Goal: Navigation & Orientation: Find specific page/section

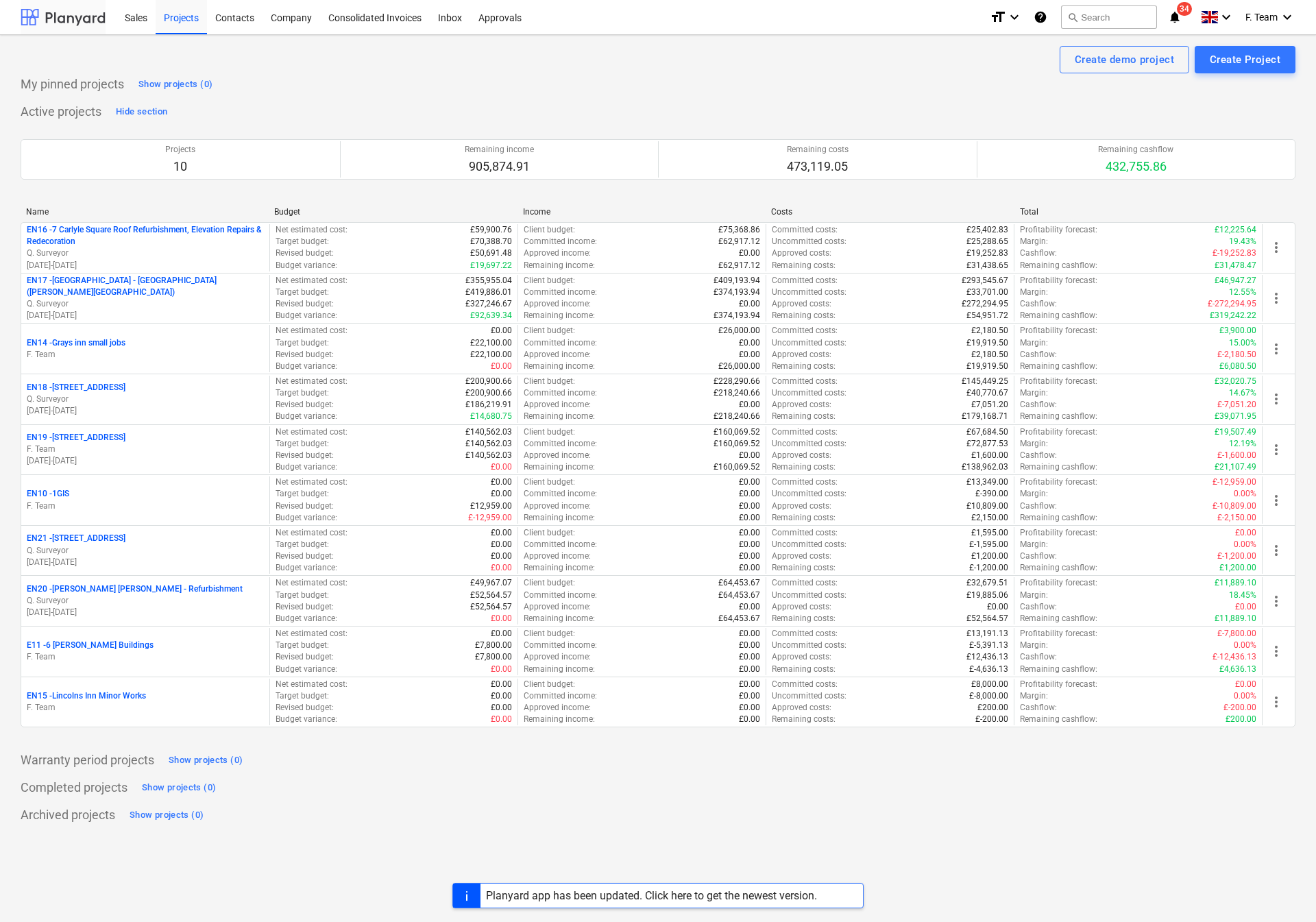
click at [60, 15] on div at bounding box center [63, 17] width 85 height 34
click at [412, 77] on div "My pinned projects Show projects (0)" at bounding box center [658, 84] width 1275 height 22
click at [21, 17] on div at bounding box center [63, 17] width 85 height 34
click at [319, 843] on div "Create demo project Create Project My pinned projects Show projects (0) Active …" at bounding box center [658, 478] width 1316 height 887
click at [515, 794] on div "Completed projects Show projects (0)" at bounding box center [658, 788] width 1275 height 22
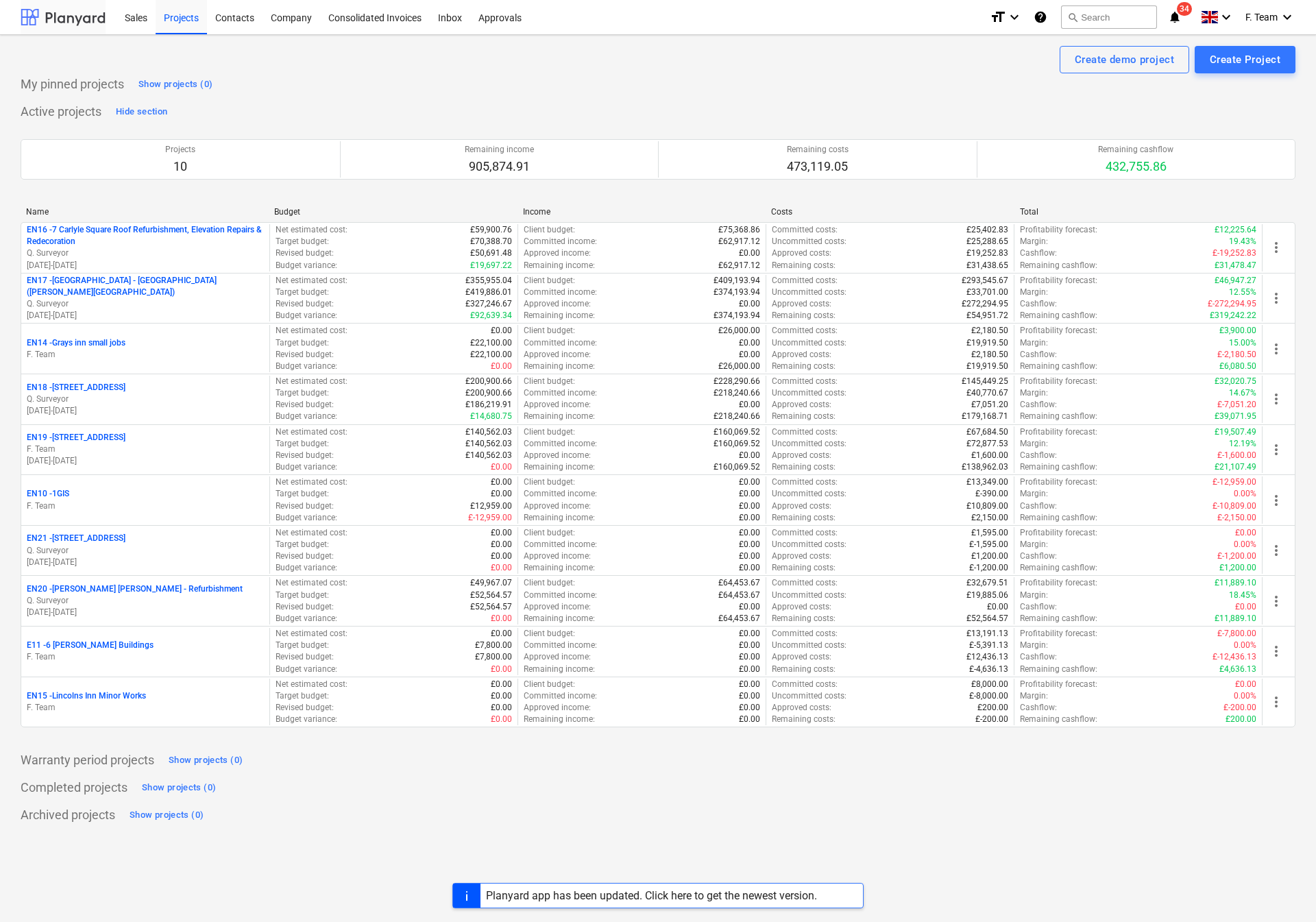
click at [35, 25] on div at bounding box center [63, 17] width 85 height 34
